Goal: Task Accomplishment & Management: Use online tool/utility

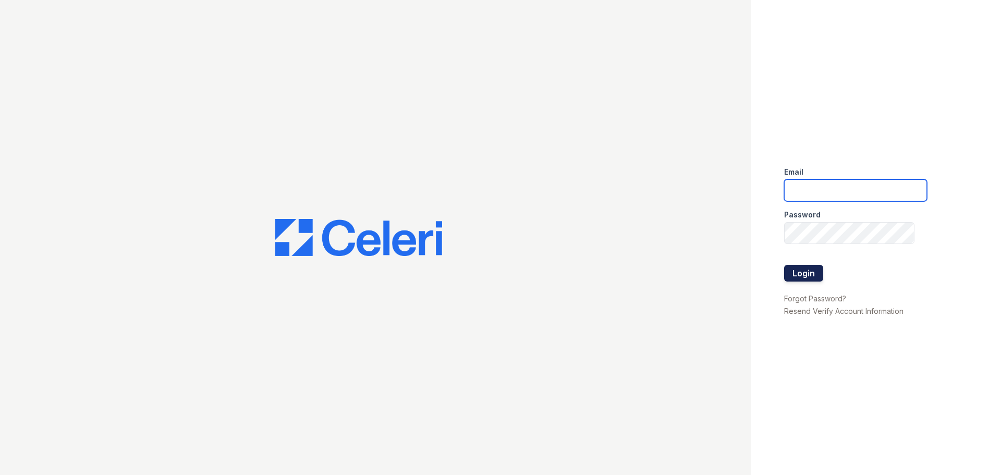
type input "[EMAIL_ADDRESS][DOMAIN_NAME]"
click at [802, 277] on button "Login" at bounding box center [803, 273] width 39 height 17
